Goal: Book appointment/travel/reservation

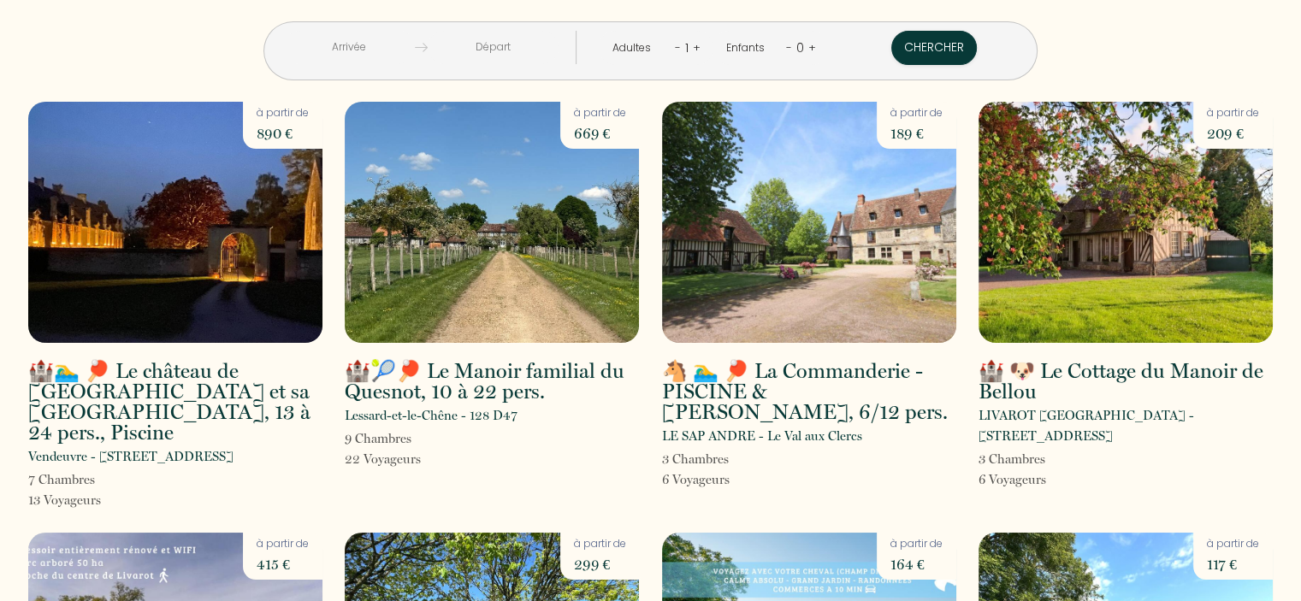
click at [253, 57] on div "< [DATE] > Dim Lun Mar Mer Jeu Ven Sam 1 2 3 4 5 6 7 8 9 10 11 12 13 14 15 16 1…" at bounding box center [650, 40] width 1266 height 80
